Goal: Information Seeking & Learning: Understand process/instructions

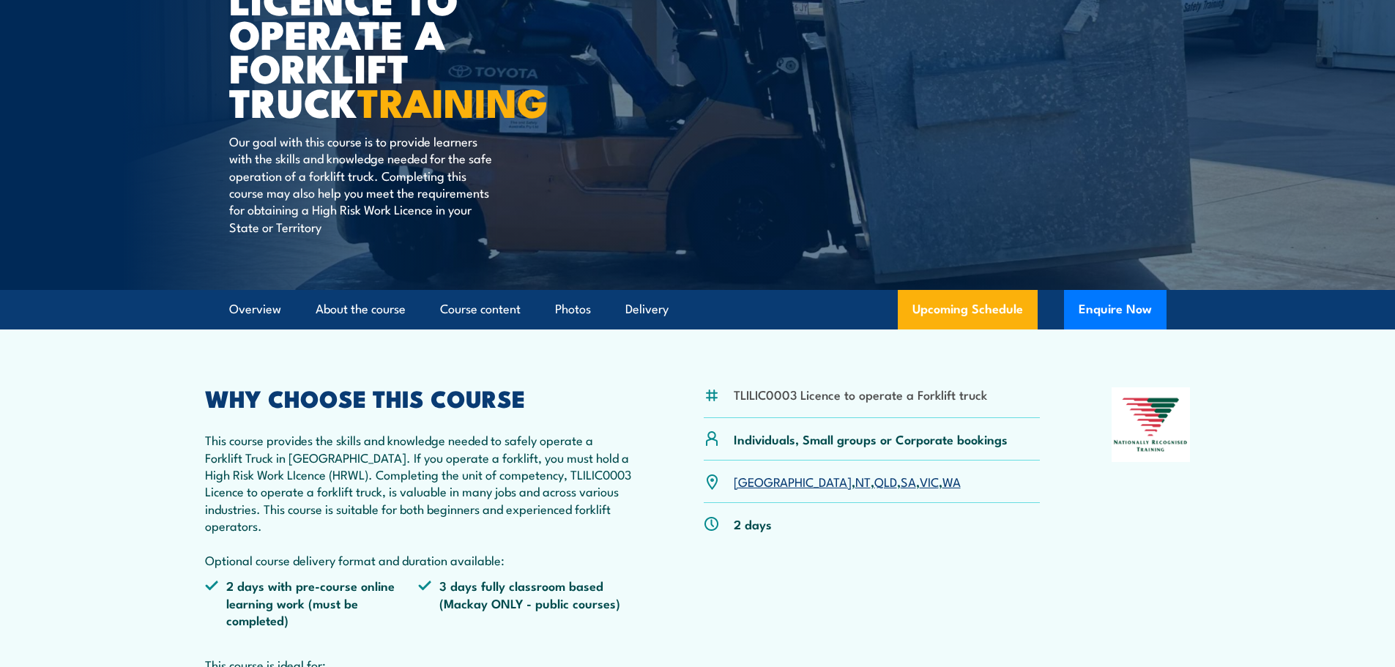
scroll to position [220, 0]
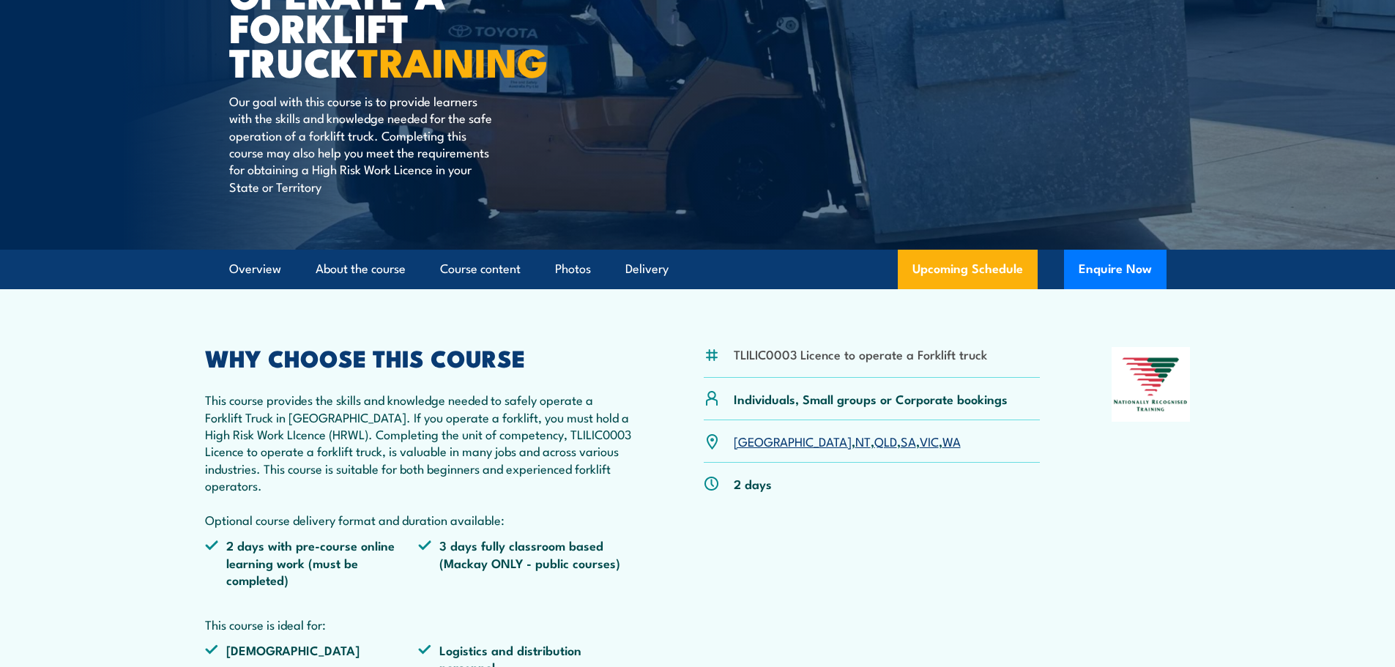
click at [874, 438] on link "QLD" at bounding box center [885, 441] width 23 height 18
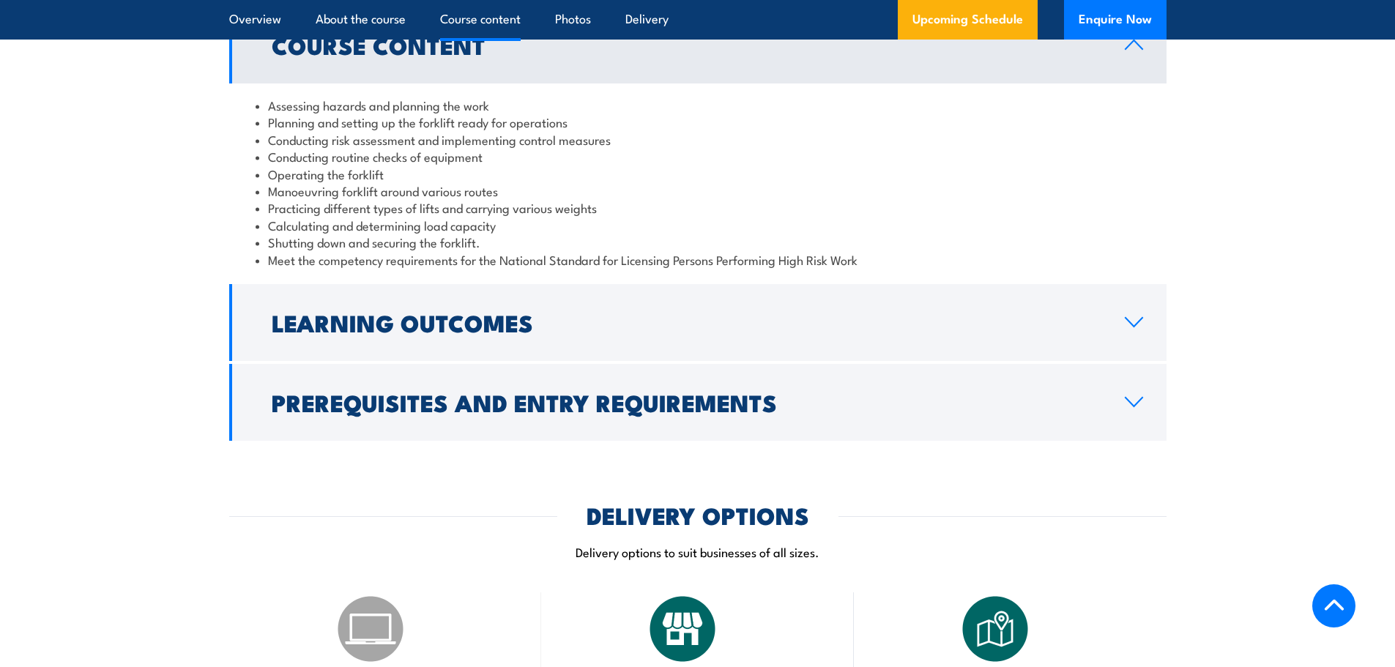
scroll to position [1391, 0]
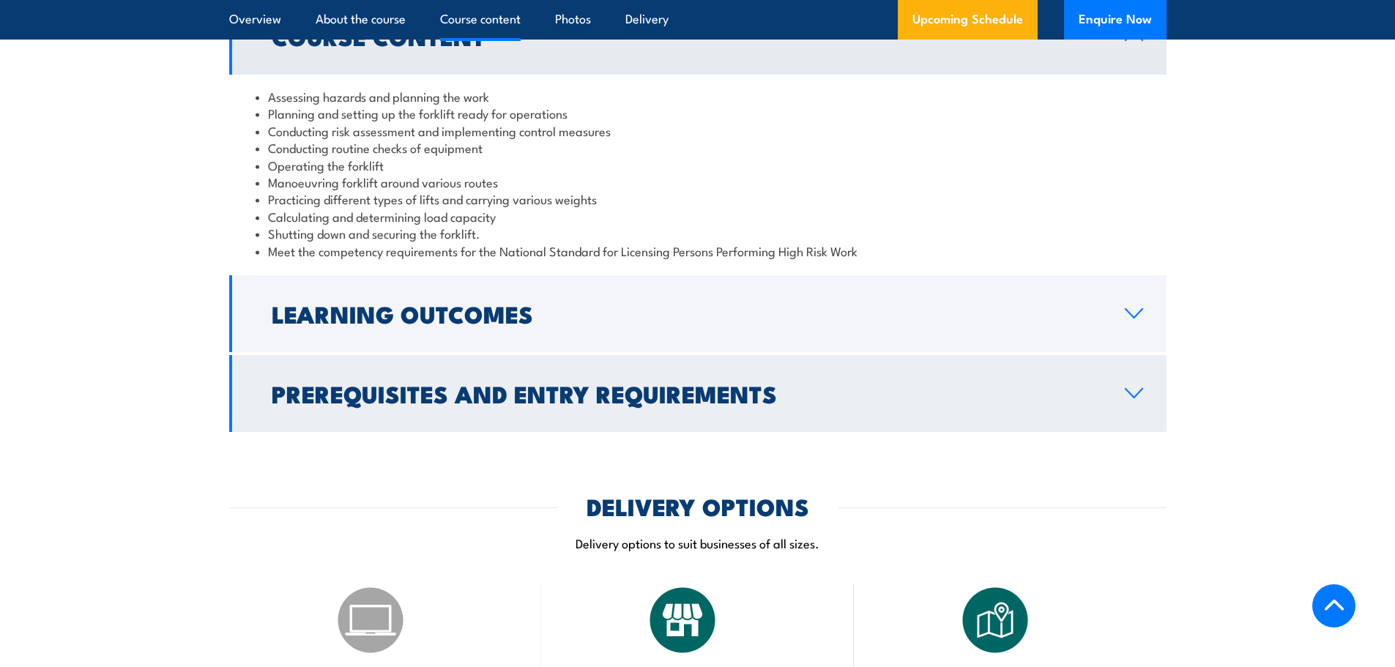
click at [530, 403] on h2 "Prerequisites and Entry Requirements" at bounding box center [686, 393] width 829 height 20
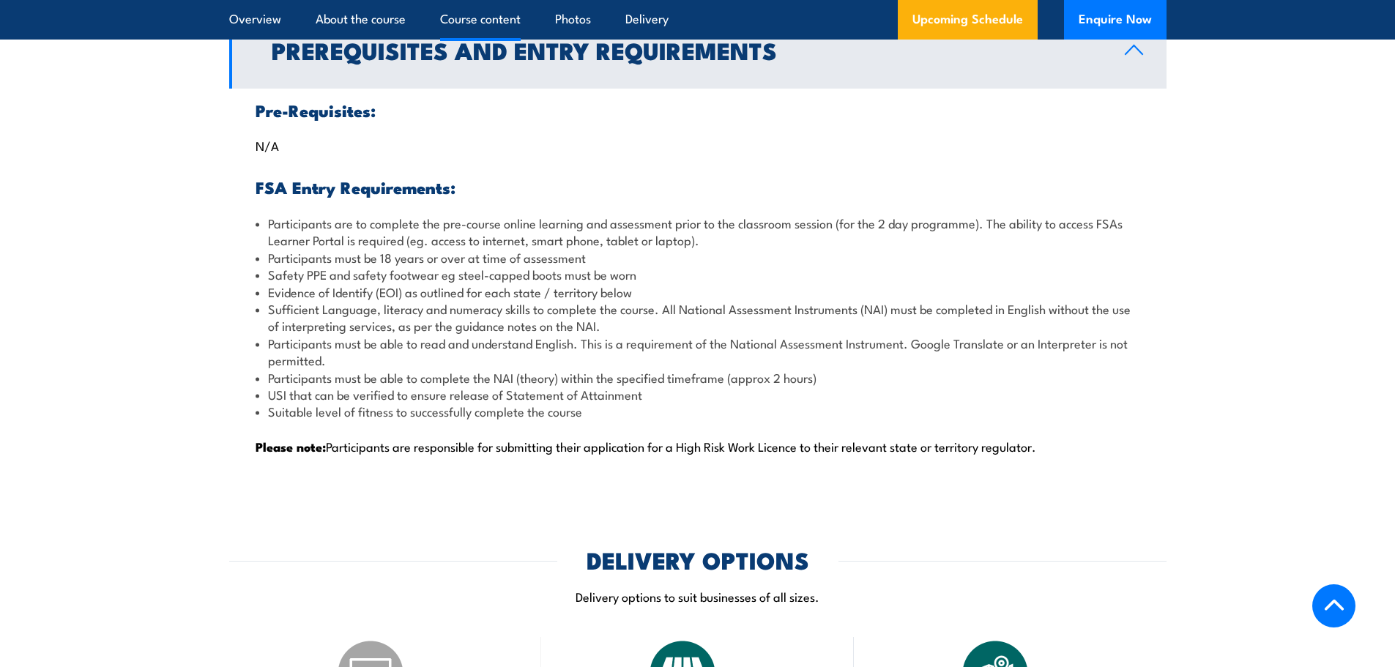
scroll to position [1537, 0]
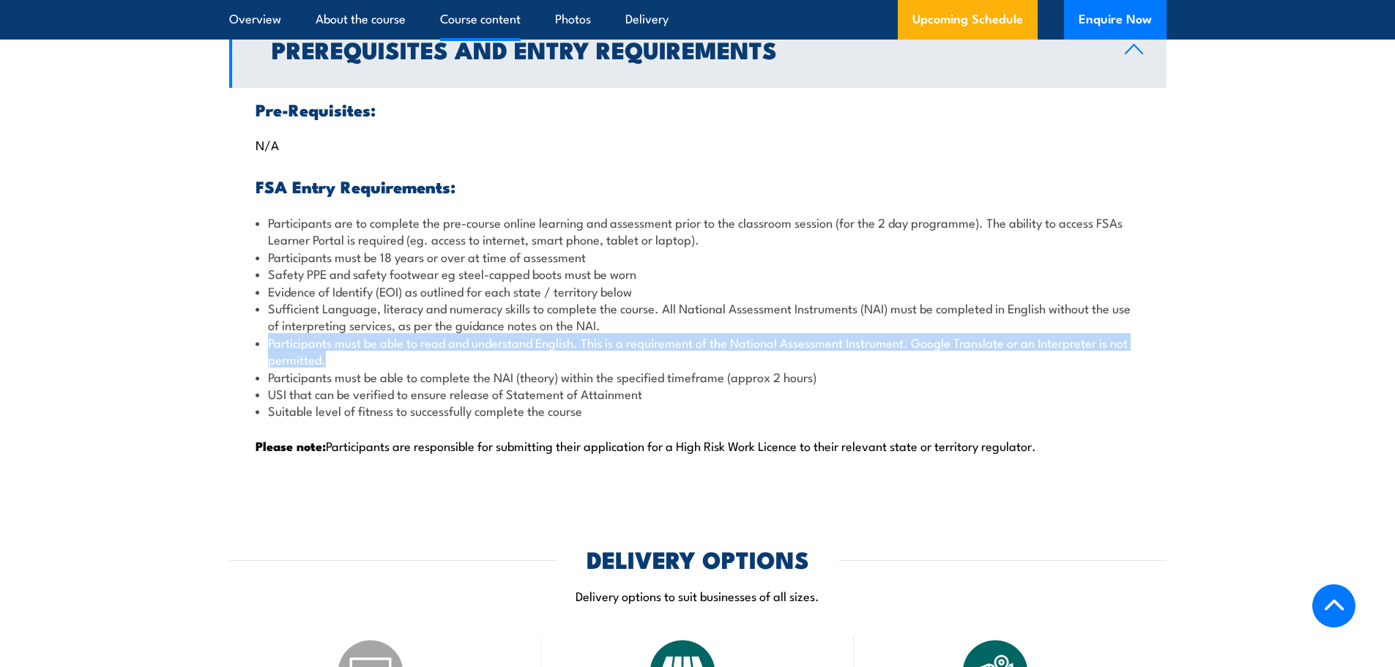
drag, startPoint x: 268, startPoint y: 343, endPoint x: 398, endPoint y: 354, distance: 130.0
click at [398, 354] on li "Participants must be able to read and understand English. This is a requirement…" at bounding box center [697, 351] width 884 height 34
click at [819, 348] on li "Participants must be able to read and understand English. This is a requirement…" at bounding box center [697, 351] width 884 height 34
click at [819, 346] on li "Participants must be able to read and understand English. This is a requirement…" at bounding box center [697, 351] width 884 height 34
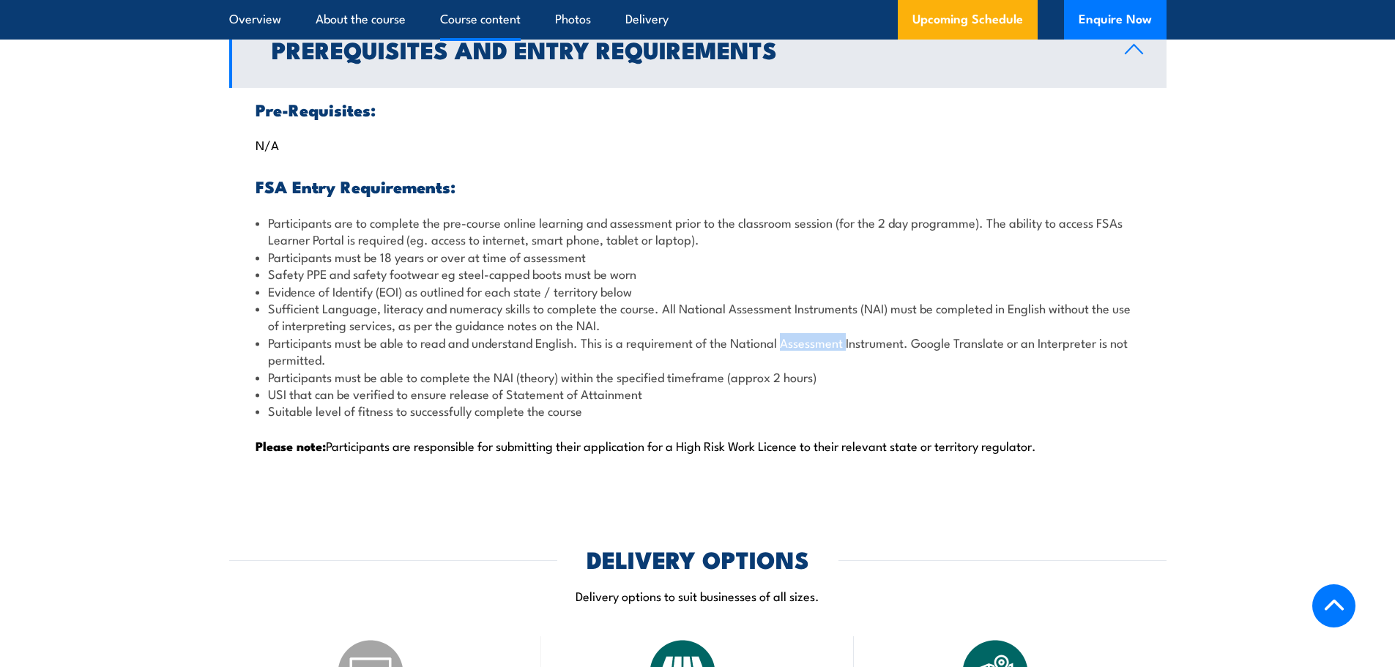
click at [819, 346] on li "Participants must be able to read and understand English. This is a requirement…" at bounding box center [697, 351] width 884 height 34
click at [959, 346] on li "Participants must be able to read and understand English. This is a requirement…" at bounding box center [697, 351] width 884 height 34
drag, startPoint x: 916, startPoint y: 341, endPoint x: 1160, endPoint y: 346, distance: 243.8
click at [1160, 346] on div "Pre-Requisites: N/A FSA Entry Requirements: Participants are to complete the pr…" at bounding box center [697, 286] width 937 height 397
click at [820, 385] on li "USI that can be verified to ensure release of Statement of Attainment" at bounding box center [697, 393] width 884 height 17
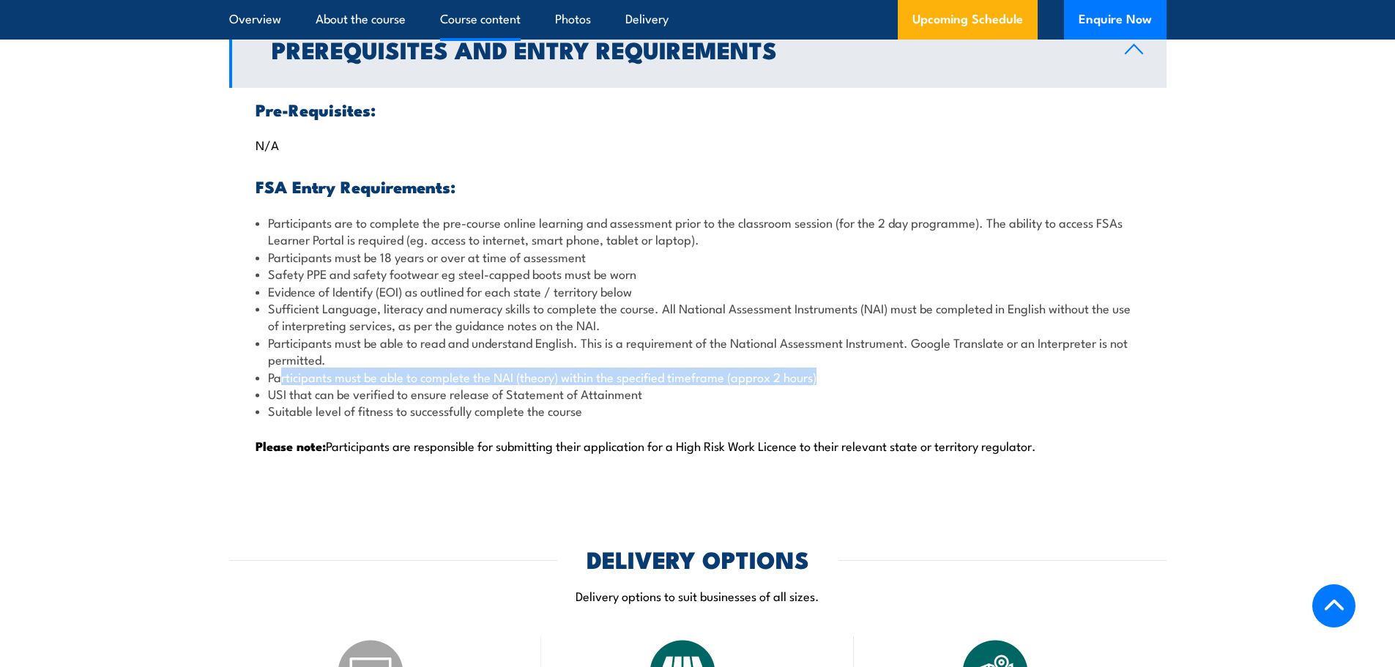
drag, startPoint x: 279, startPoint y: 376, endPoint x: 851, endPoint y: 372, distance: 572.5
click at [851, 372] on li "Participants must be able to complete the NAI (theory) within the specified tim…" at bounding box center [697, 376] width 884 height 17
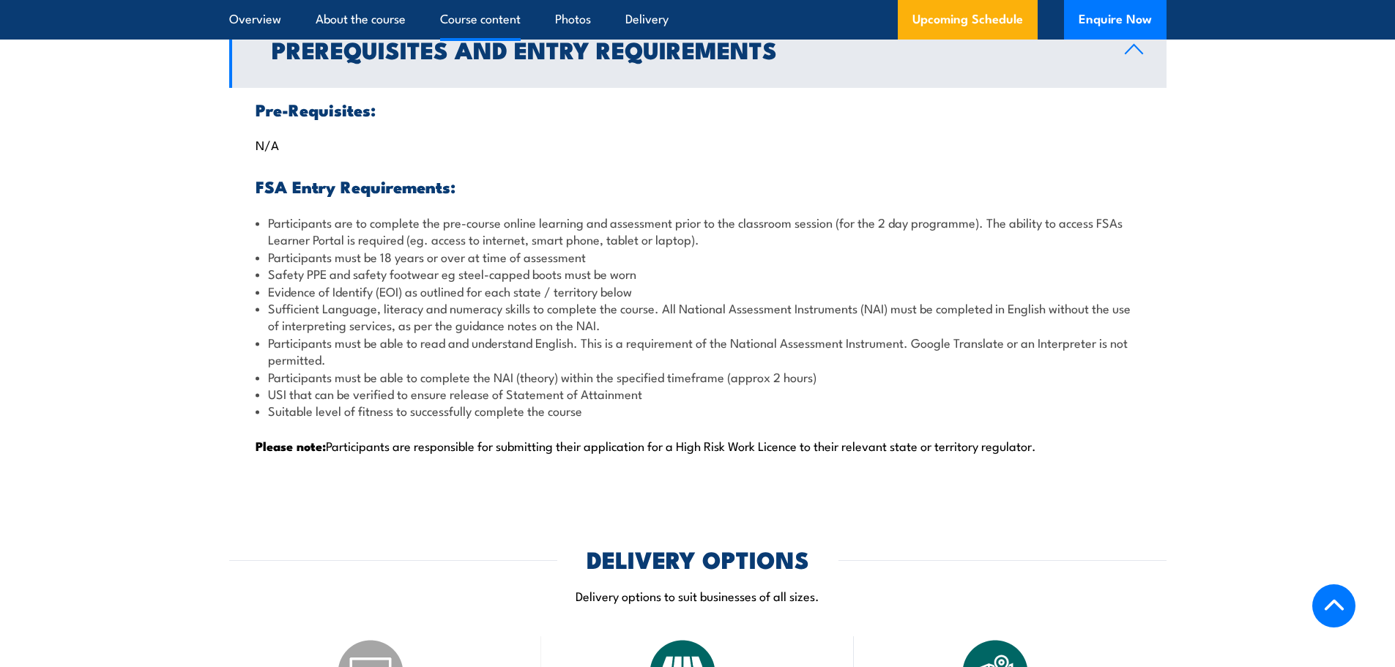
click at [830, 414] on li "Suitable level of fitness to successfully complete the course" at bounding box center [697, 410] width 884 height 17
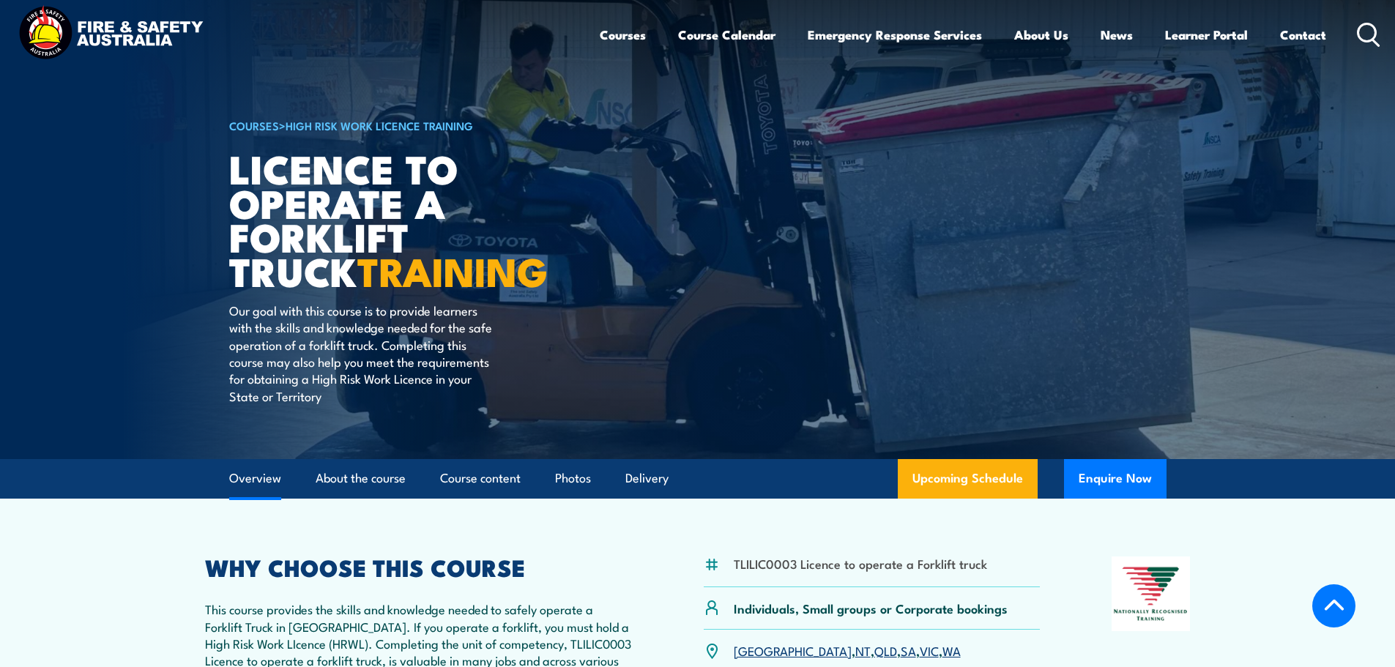
scroll to position [0, 0]
